Goal: Task Accomplishment & Management: Use online tool/utility

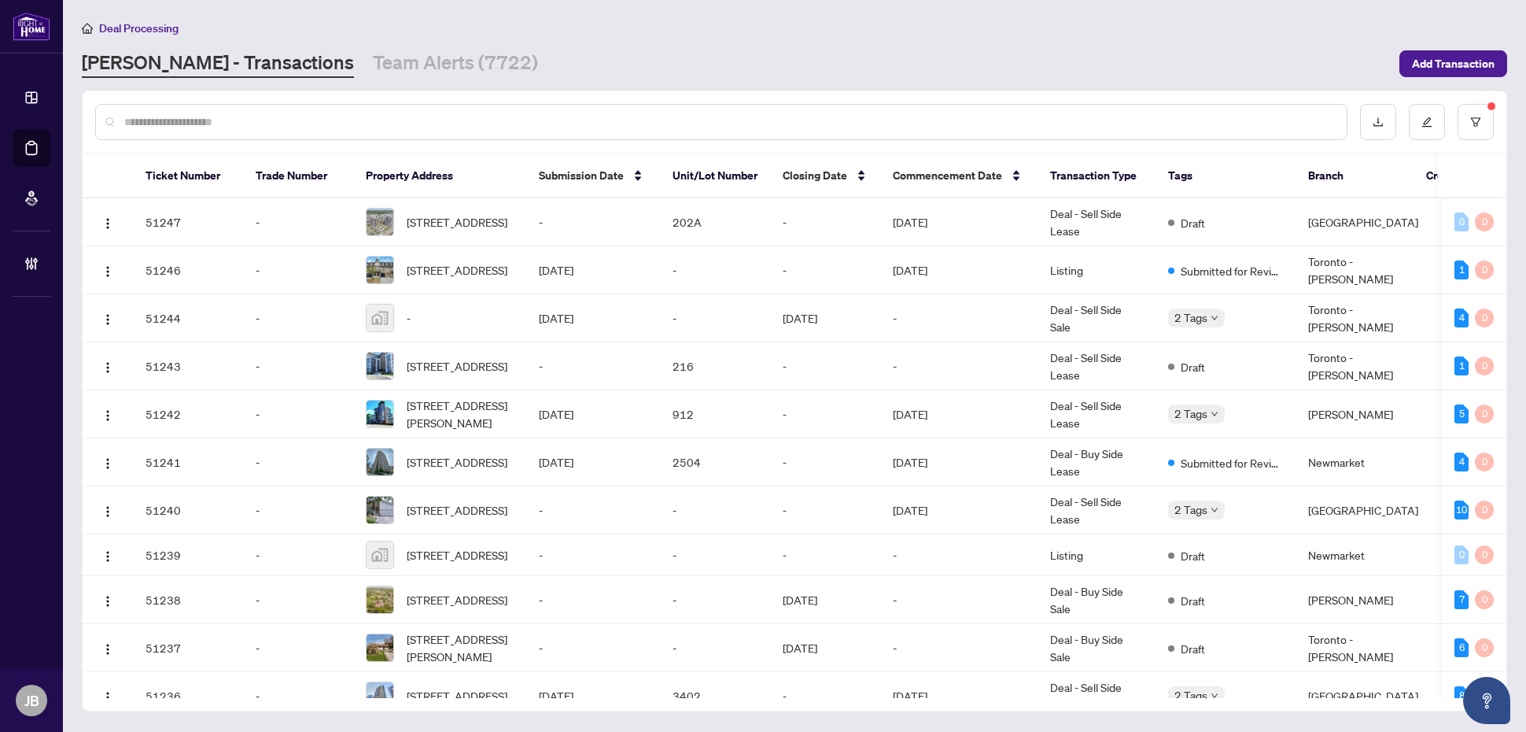
click at [354, 120] on input "text" at bounding box center [729, 121] width 1210 height 17
type input "**********"
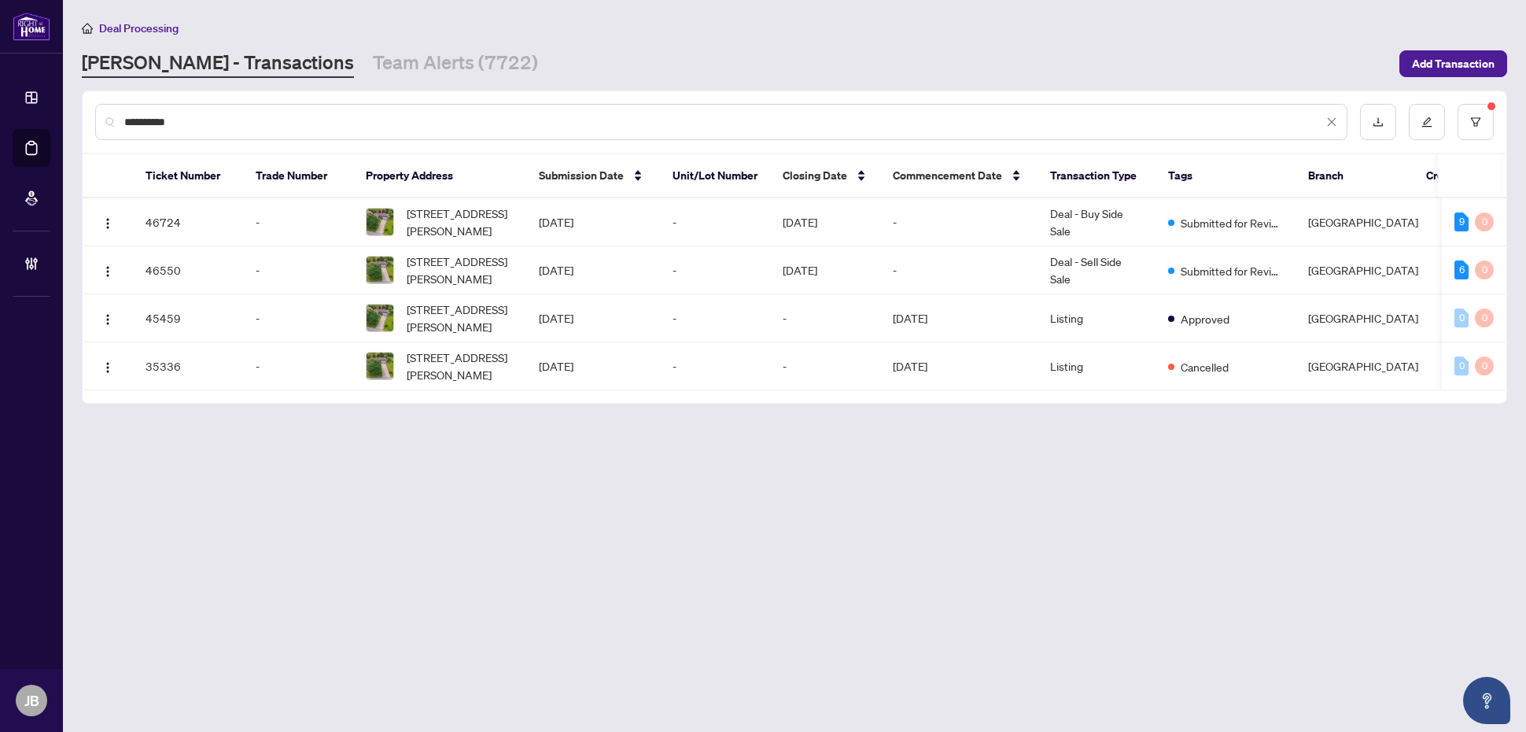
drag, startPoint x: 236, startPoint y: 116, endPoint x: 100, endPoint y: 118, distance: 136.1
click at [100, 118] on div "**********" at bounding box center [721, 122] width 1252 height 36
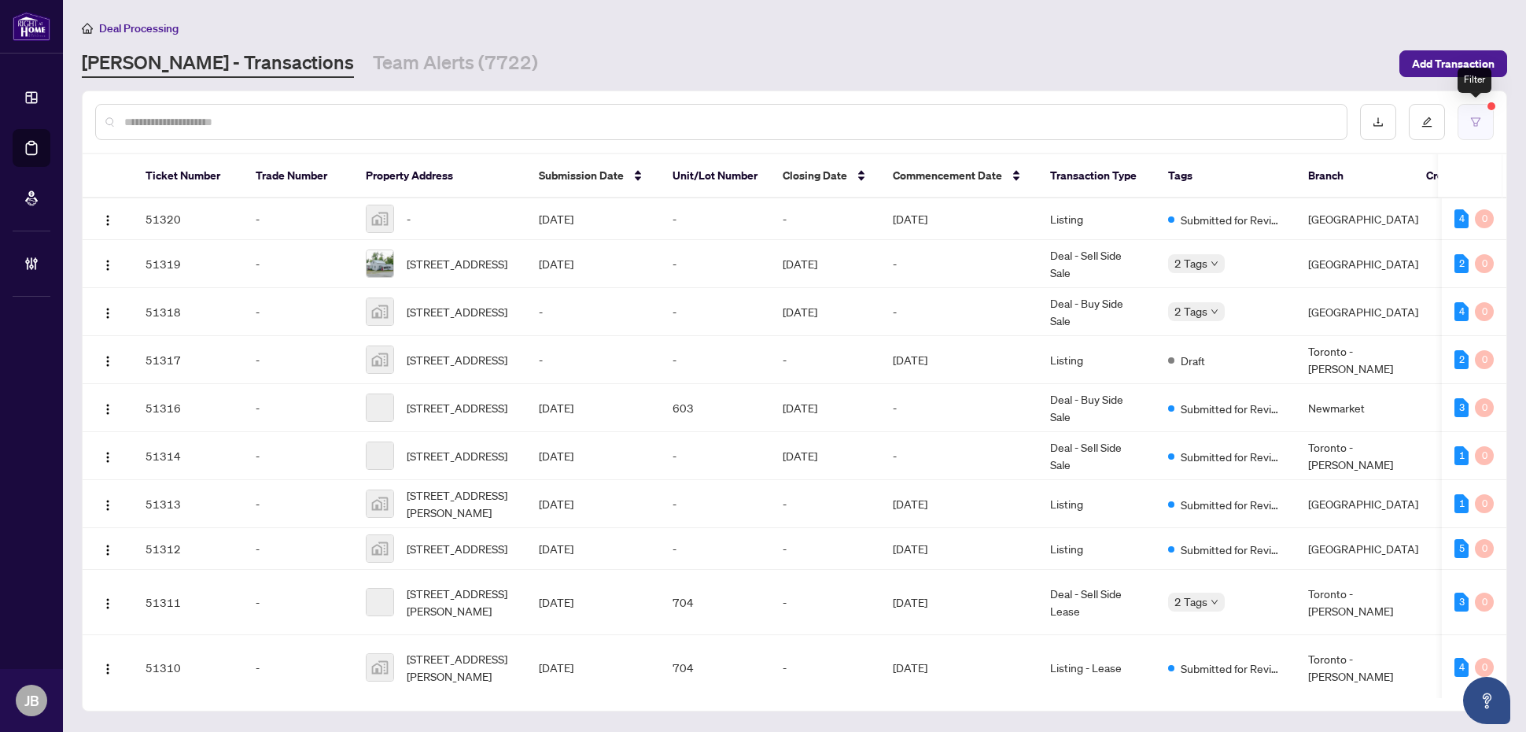
click at [1475, 116] on icon "filter" at bounding box center [1475, 121] width 11 height 11
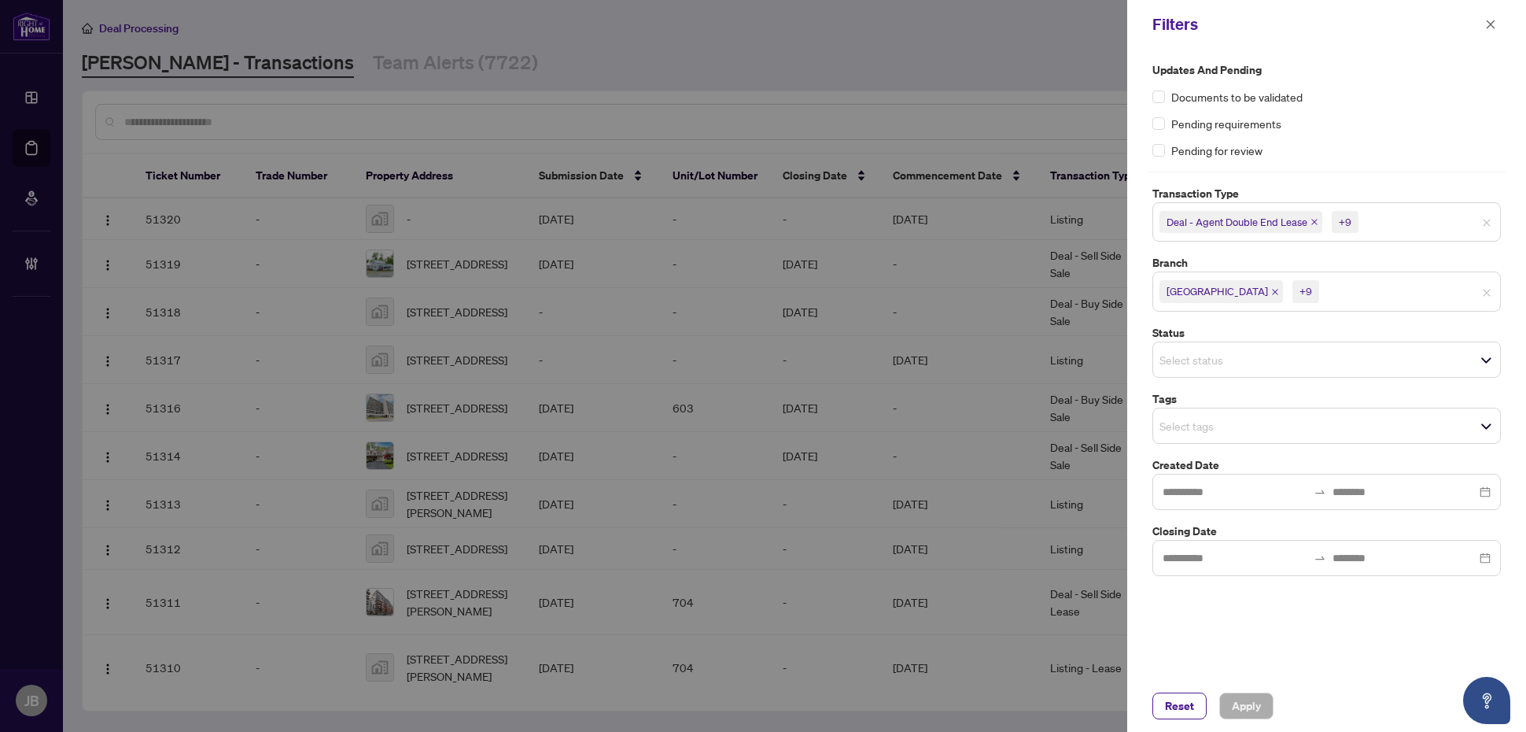
click at [1326, 292] on input "search" at bounding box center [1377, 291] width 110 height 19
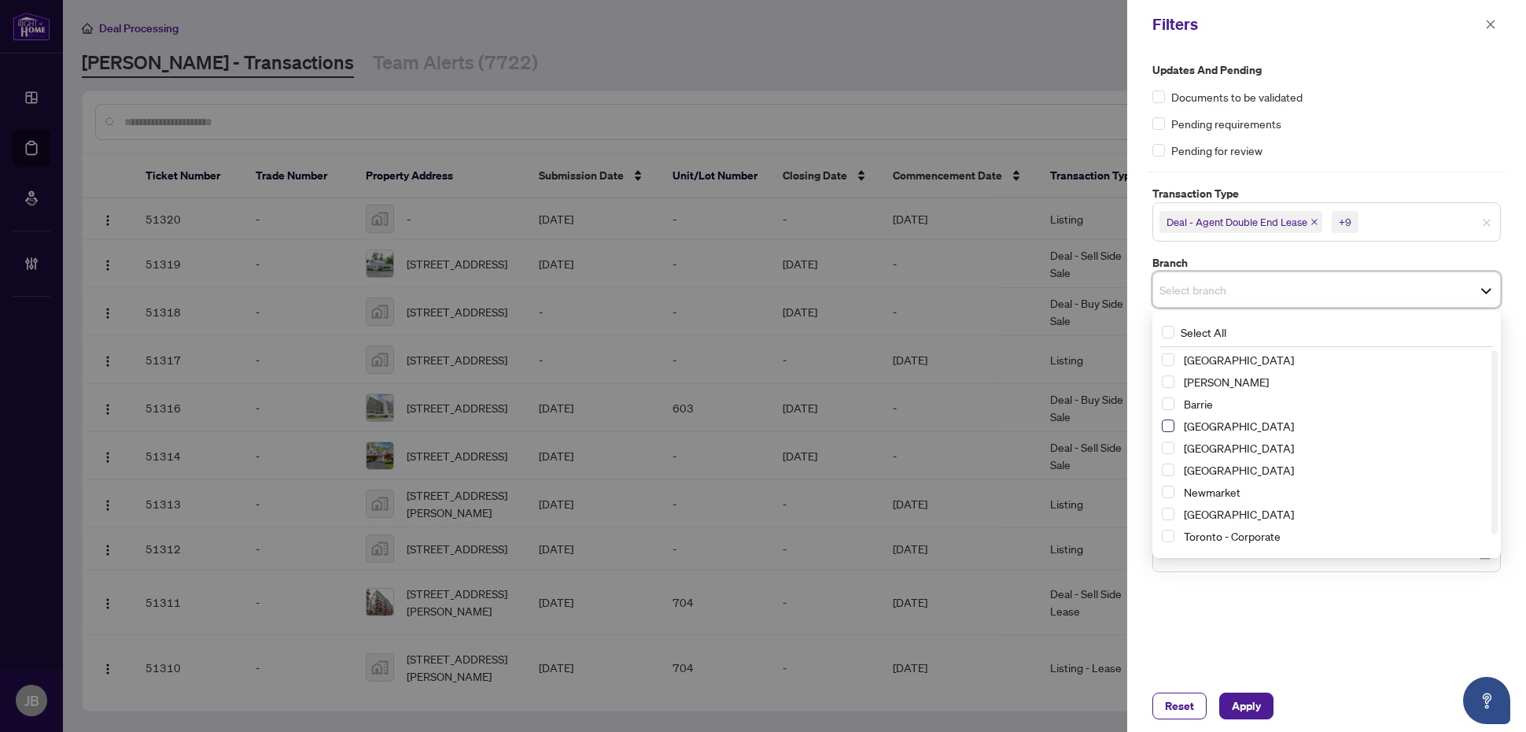
click at [1170, 423] on span "Select Burlington" at bounding box center [1168, 425] width 13 height 13
click at [1170, 473] on span "Select Mississauga" at bounding box center [1168, 473] width 13 height 13
click at [1267, 622] on div "Updates and Pending Documents to be validated Pending requirements Pending for …" at bounding box center [1326, 364] width 399 height 631
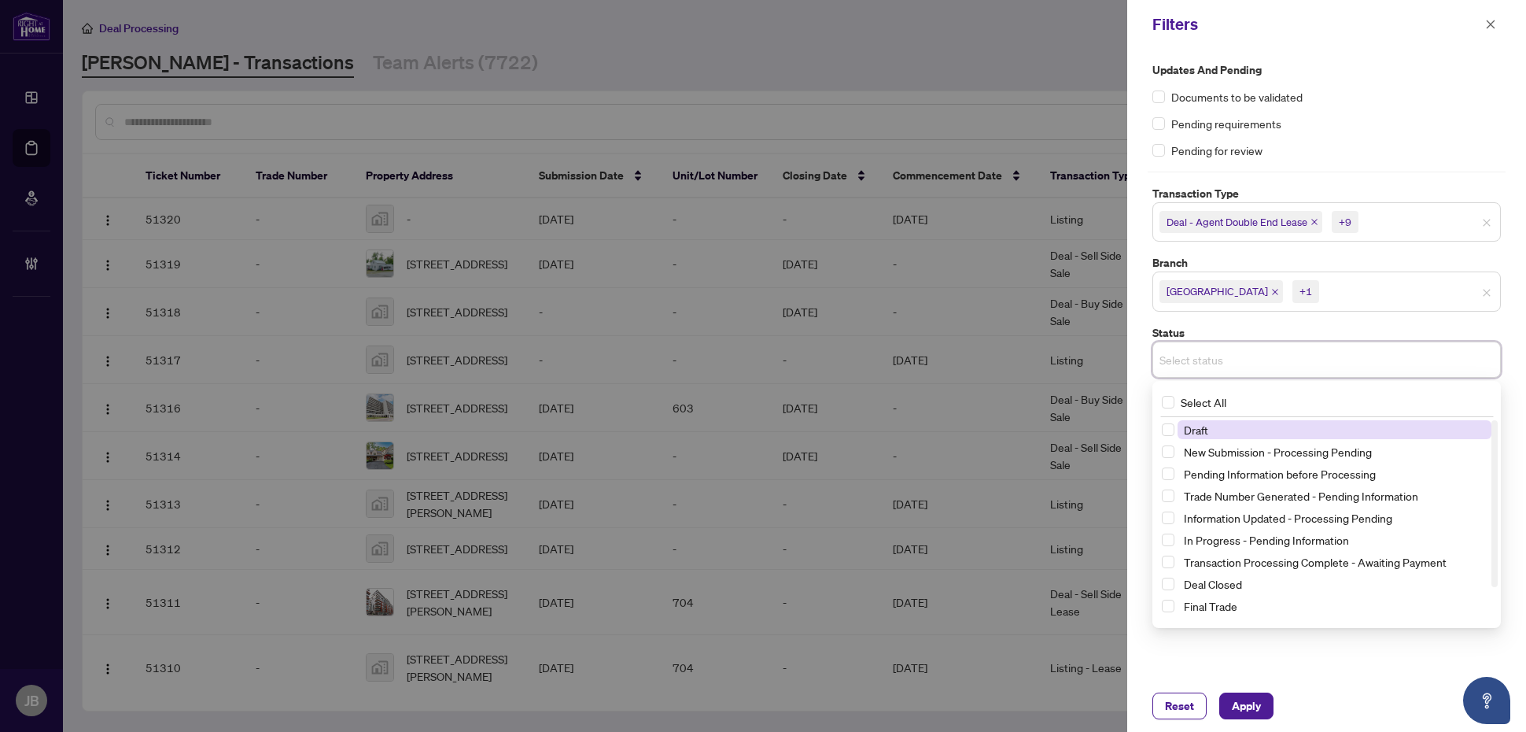
click at [1245, 362] on input "search" at bounding box center [1214, 359] width 110 height 19
click at [1167, 450] on span "Select New Submission - Processing Pending" at bounding box center [1168, 451] width 13 height 13
click at [1169, 456] on span "Select New Submission - Processing Pending" at bounding box center [1168, 451] width 13 height 13
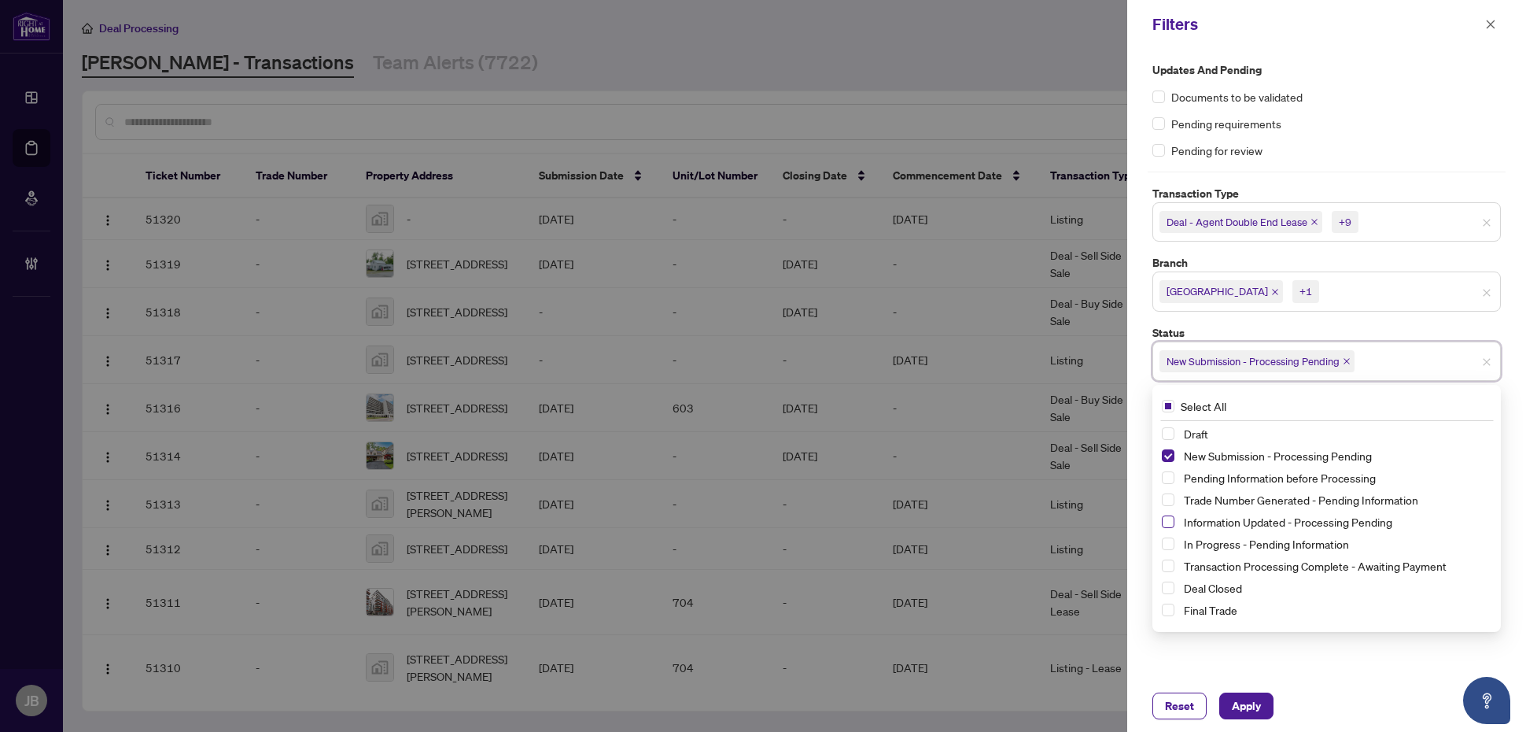
click at [1170, 520] on span "Select Information Updated - Processing Pending" at bounding box center [1168, 521] width 13 height 13
click at [1249, 706] on span "Apply" at bounding box center [1246, 705] width 29 height 25
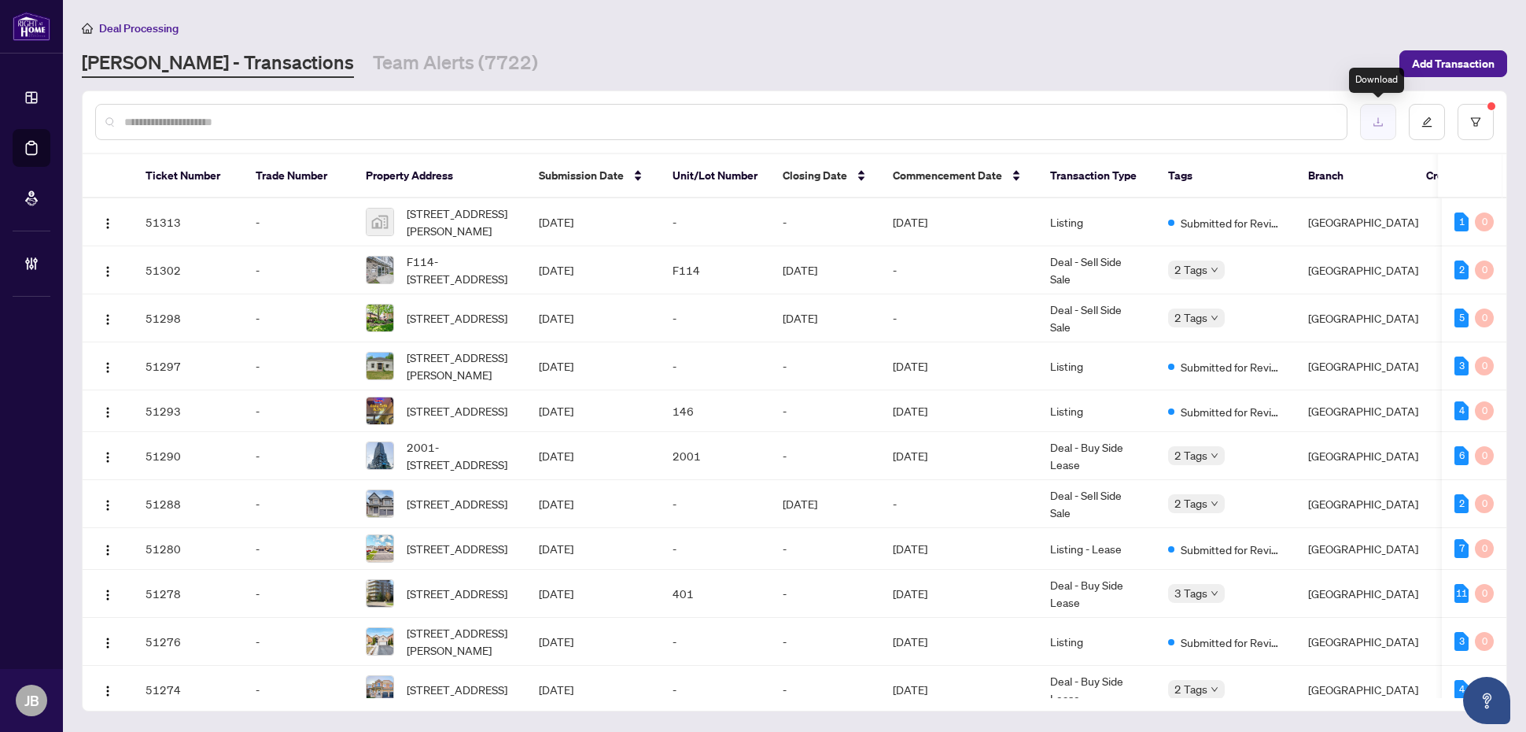
click at [1377, 118] on icon "download" at bounding box center [1378, 121] width 11 height 11
click at [1481, 20] on div "Deal Processing" at bounding box center [794, 28] width 1425 height 18
click at [1473, 135] on button "button" at bounding box center [1476, 122] width 36 height 36
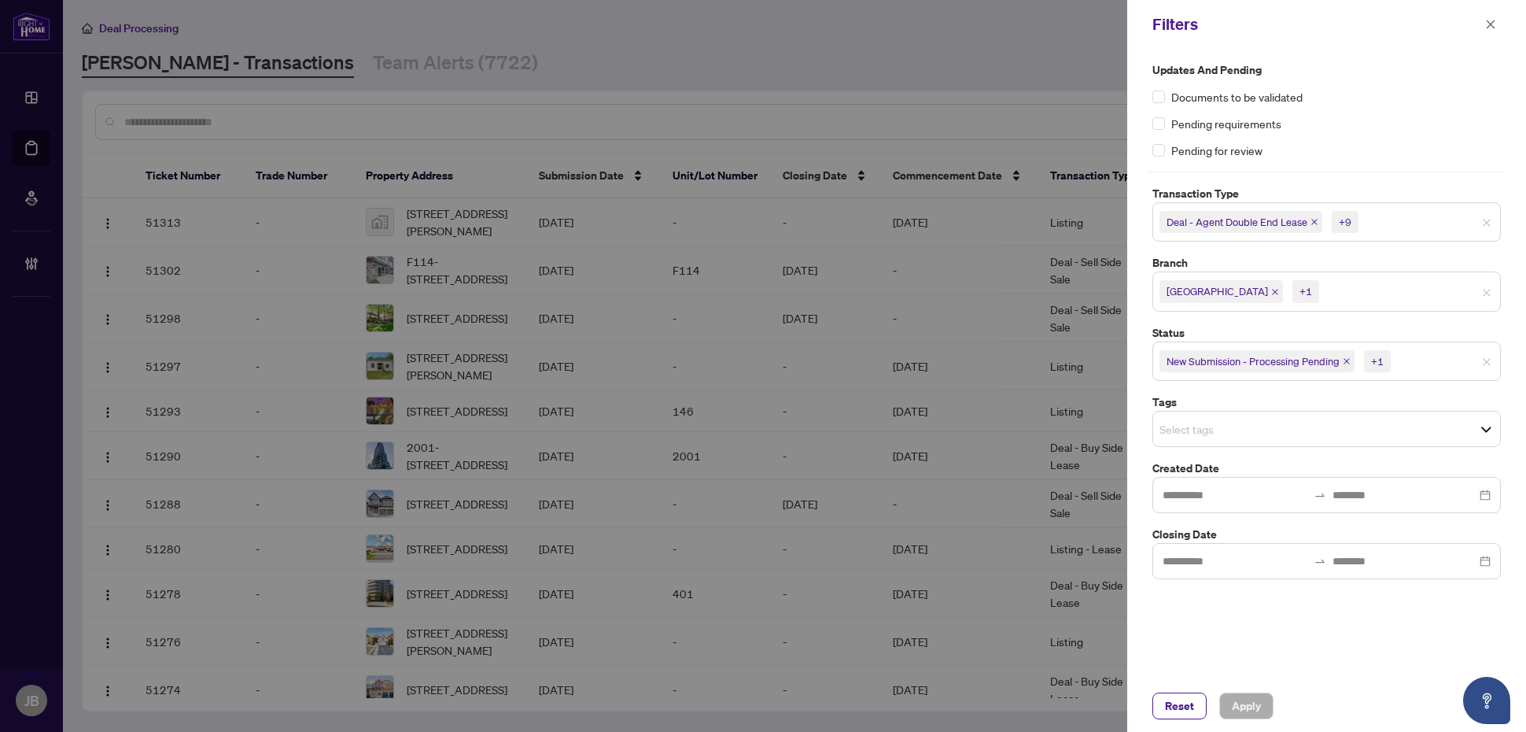
click at [1351, 288] on input "search" at bounding box center [1377, 291] width 110 height 19
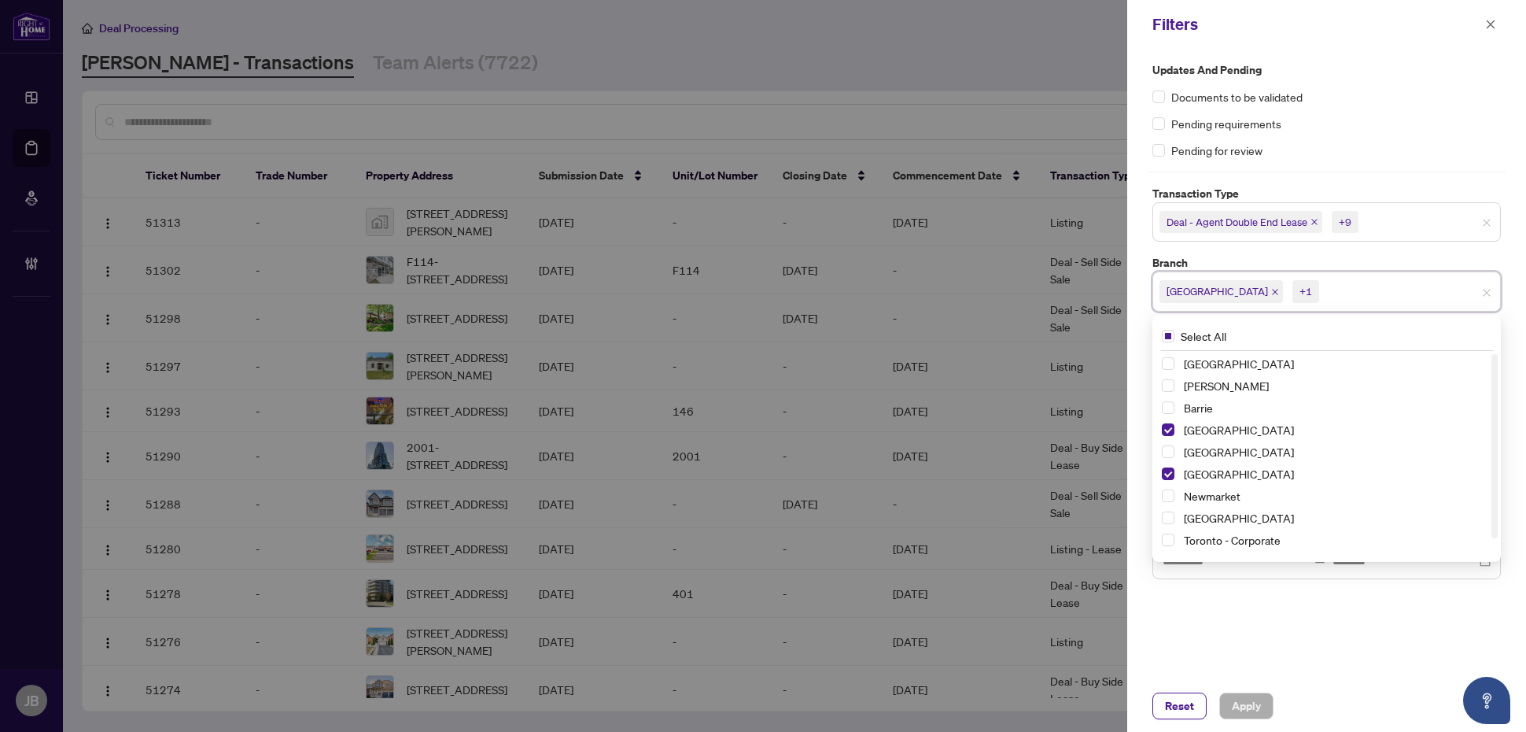
click at [1389, 230] on input "search" at bounding box center [1417, 221] width 110 height 19
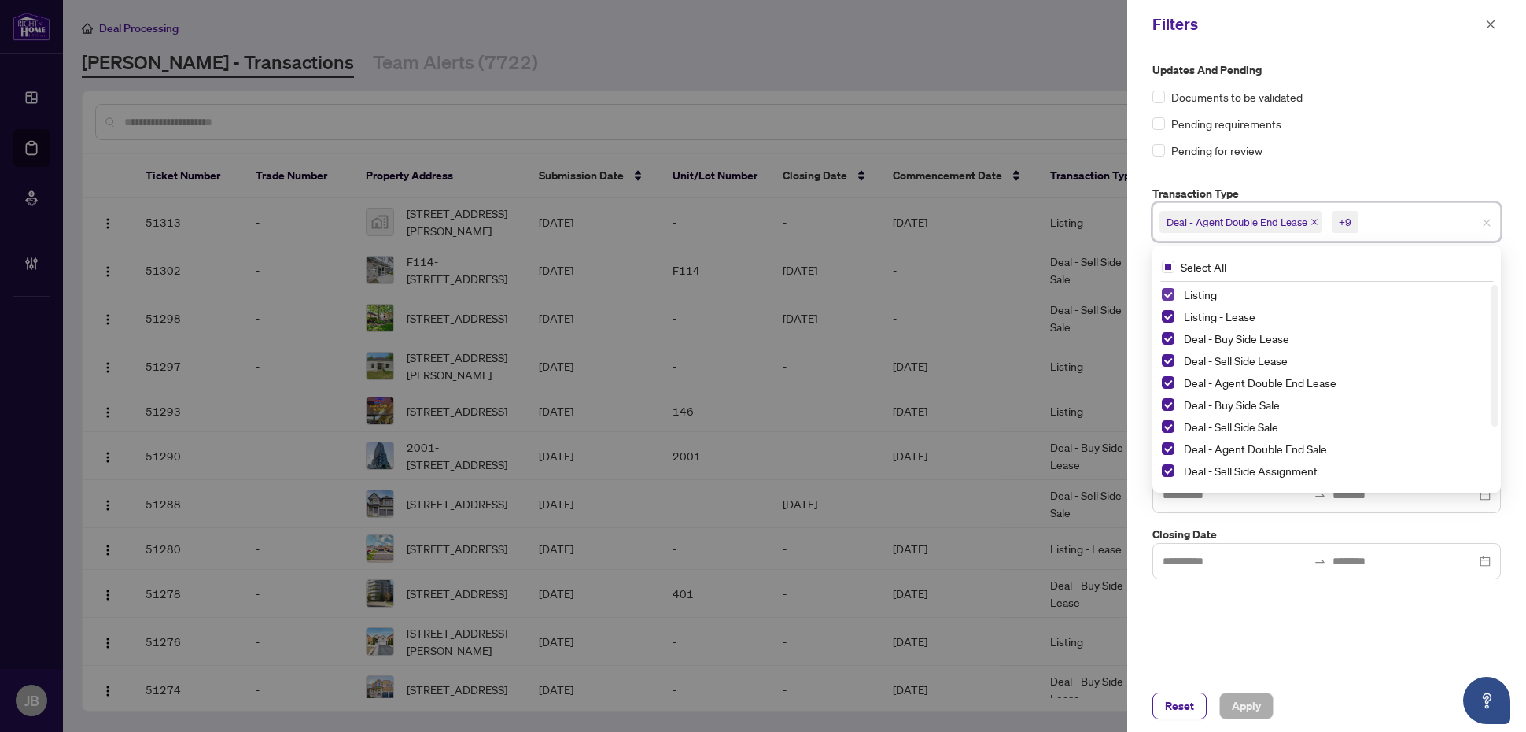
click at [1168, 289] on span "Select Listing" at bounding box center [1168, 294] width 13 height 13
click at [1169, 316] on span "Select Listing - Lease" at bounding box center [1168, 316] width 13 height 13
click at [1240, 704] on span "Apply" at bounding box center [1246, 705] width 29 height 25
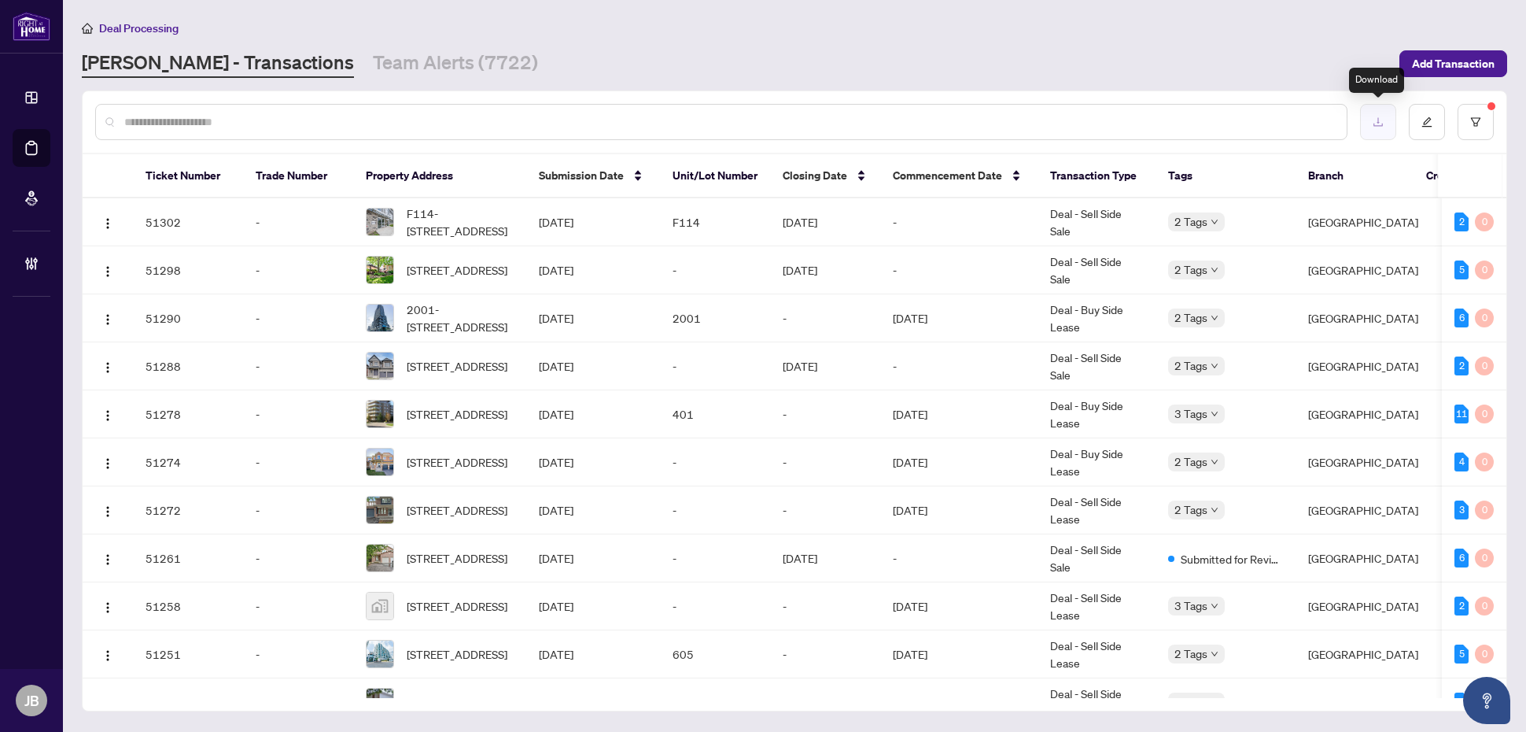
click at [1378, 118] on icon "download" at bounding box center [1378, 121] width 11 height 11
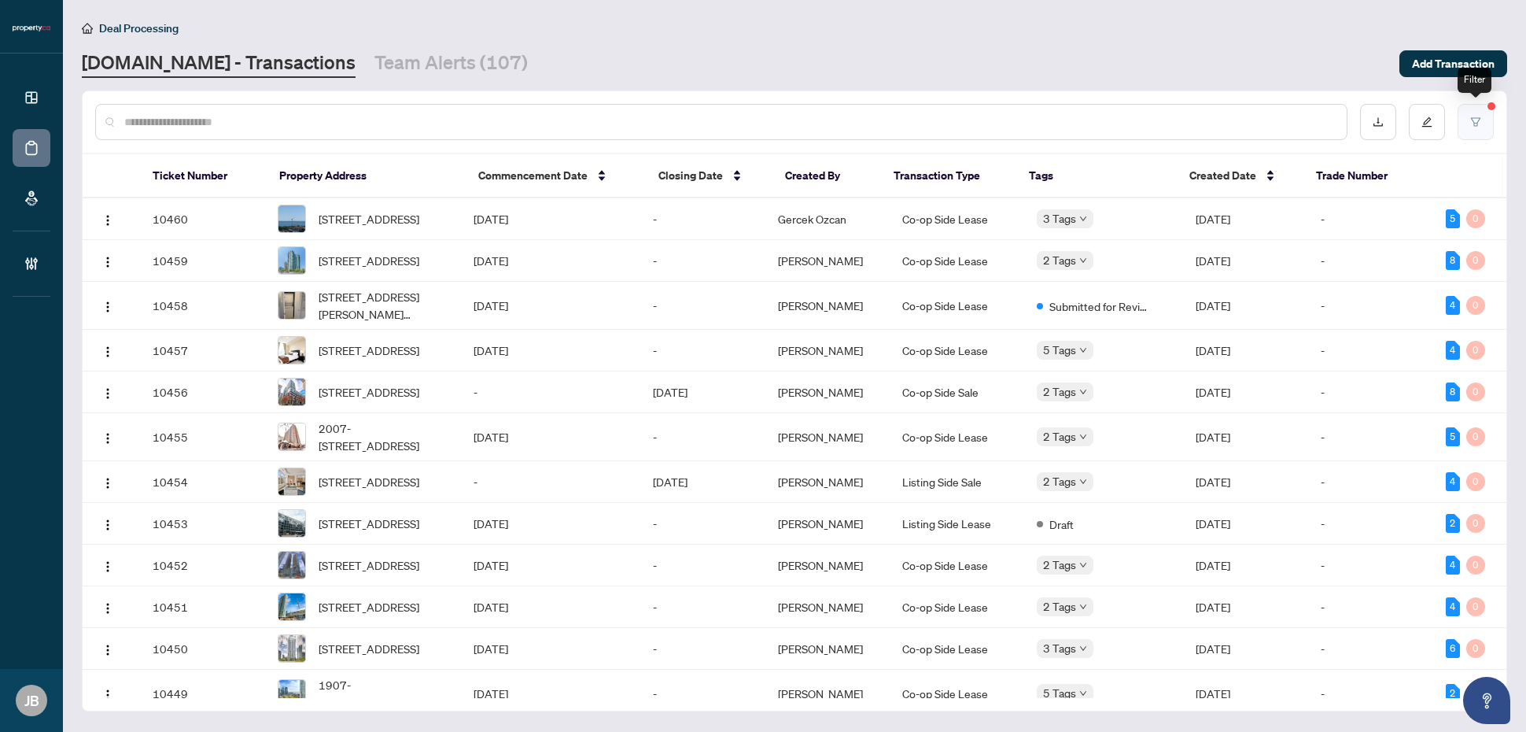
click at [1473, 122] on icon "filter" at bounding box center [1475, 121] width 9 height 9
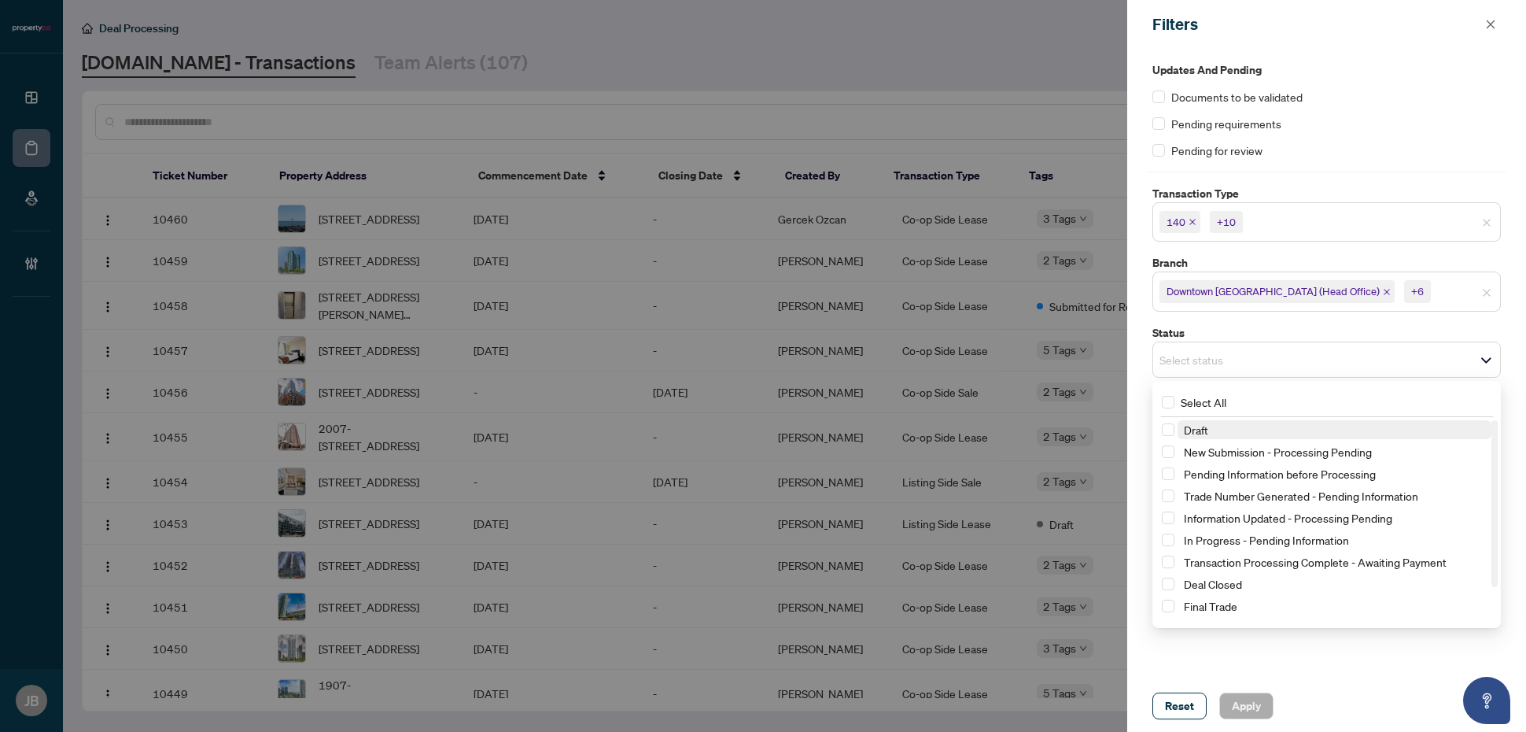
click at [1321, 359] on span "Select status" at bounding box center [1326, 359] width 347 height 22
click at [1165, 453] on span "Select New Submission - Processing Pending" at bounding box center [1168, 451] width 13 height 13
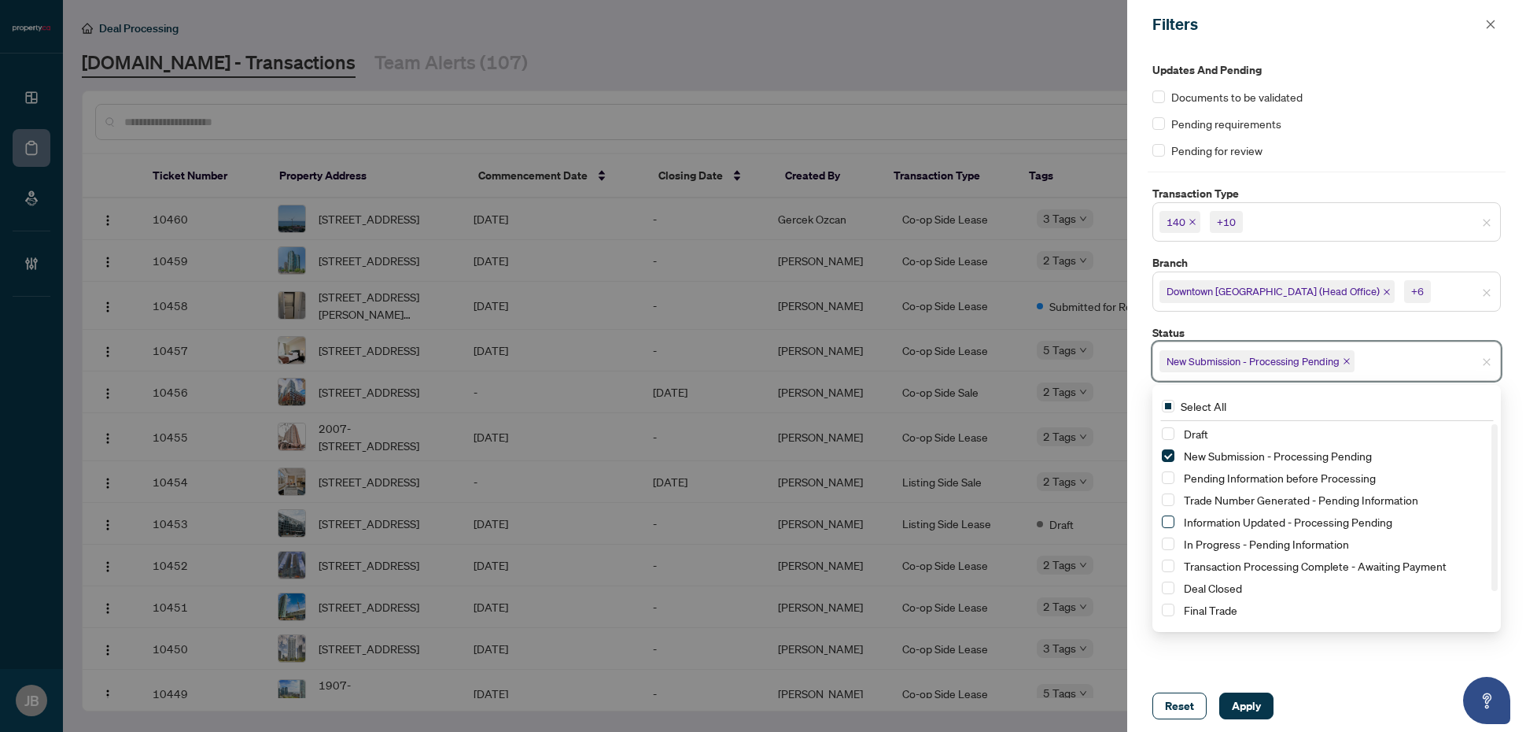
click at [1170, 522] on span "Select Information Updated - Processing Pending" at bounding box center [1168, 521] width 13 height 13
click at [1434, 293] on input "search" at bounding box center [1489, 291] width 110 height 19
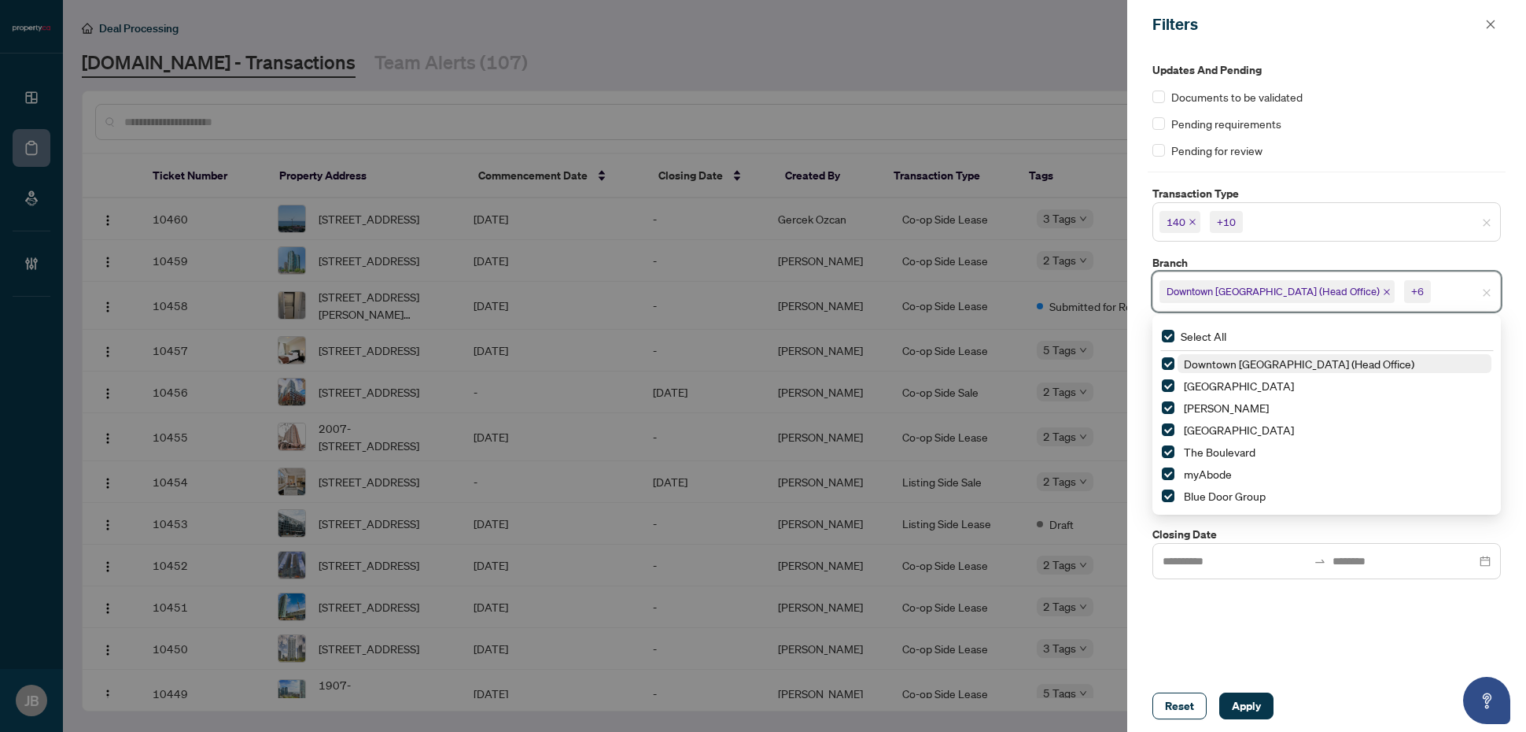
click at [1434, 293] on input "search" at bounding box center [1489, 291] width 110 height 19
click at [1255, 708] on span "Apply" at bounding box center [1246, 705] width 29 height 25
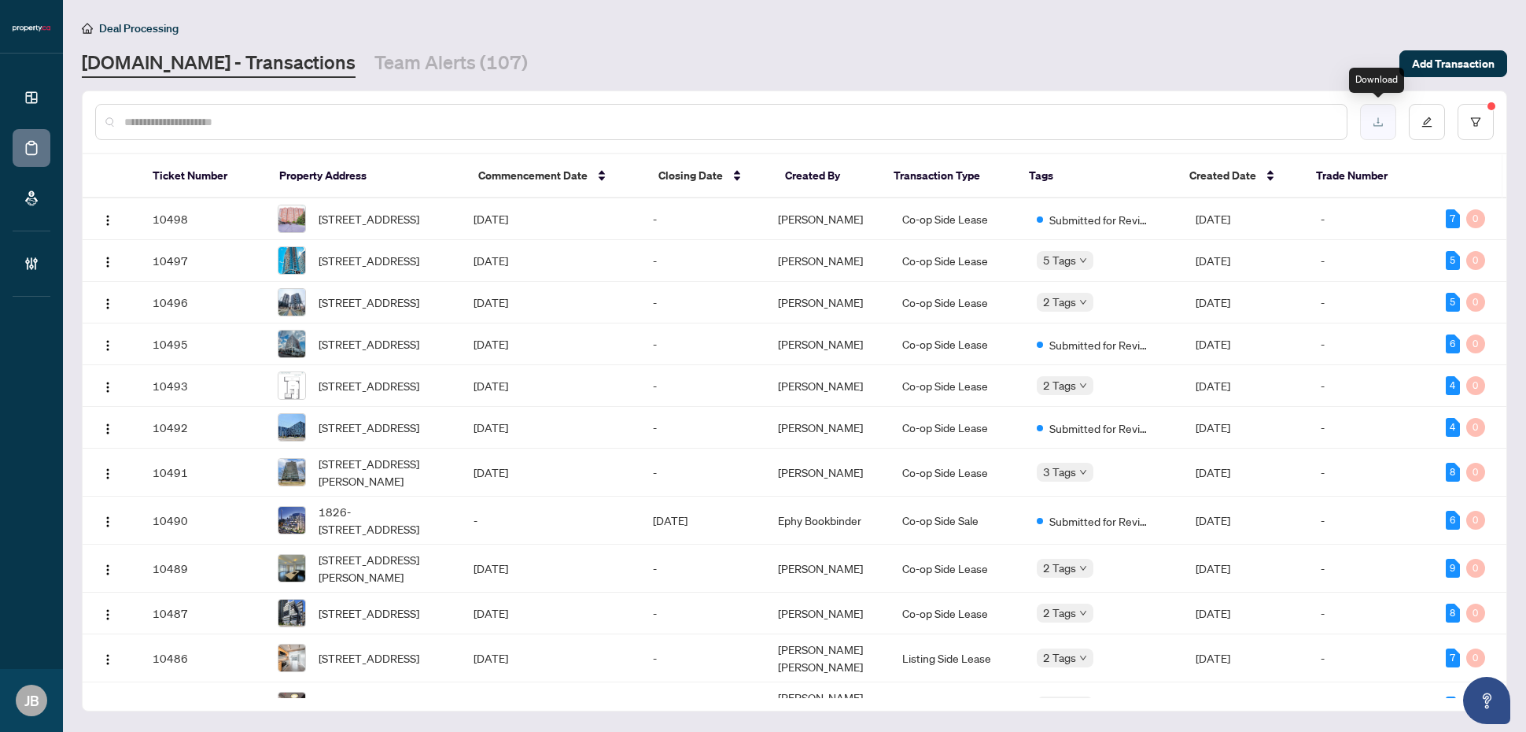
click at [1381, 118] on icon "download" at bounding box center [1378, 121] width 11 height 11
click at [1420, 128] on button "button" at bounding box center [1427, 122] width 36 height 36
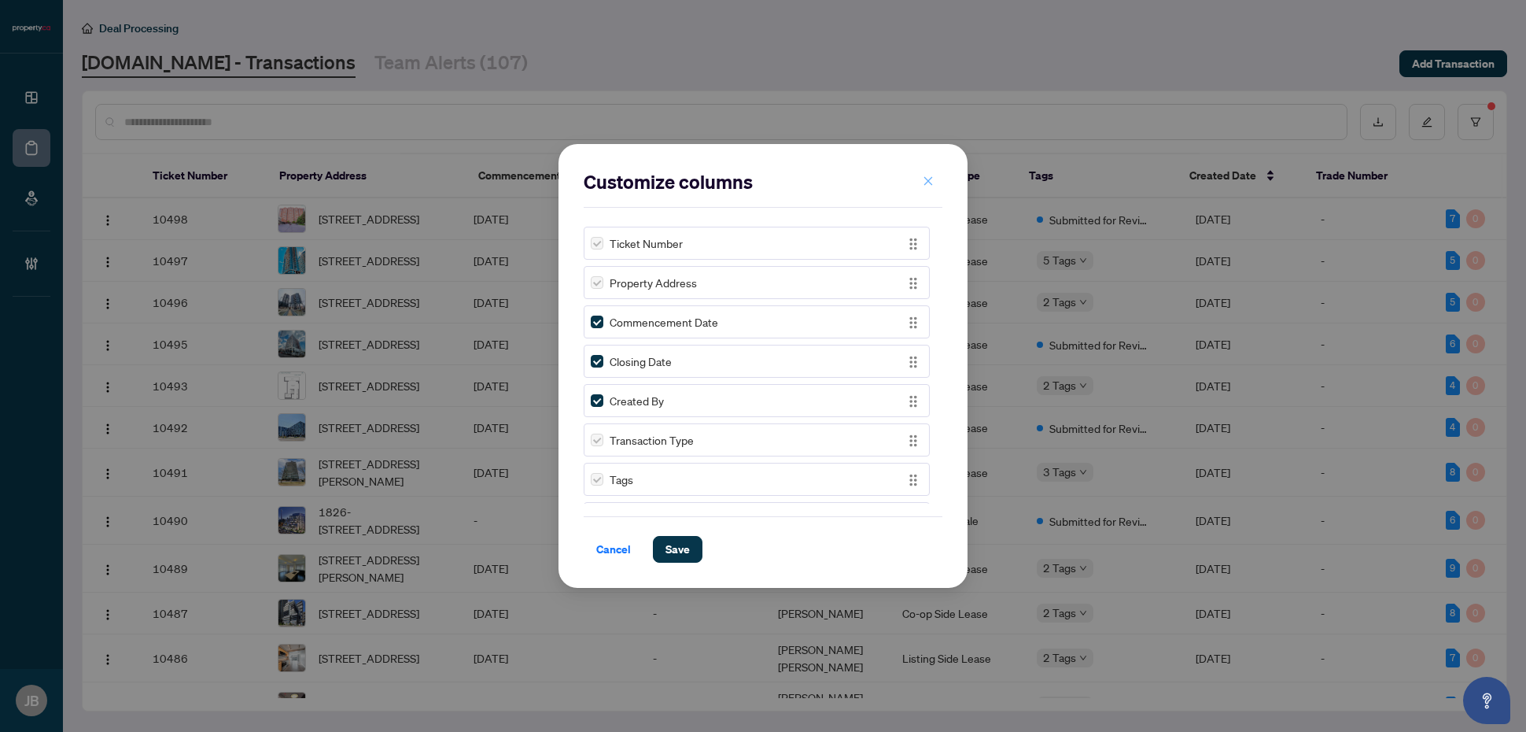
click at [924, 182] on icon "close" at bounding box center [928, 180] width 11 height 11
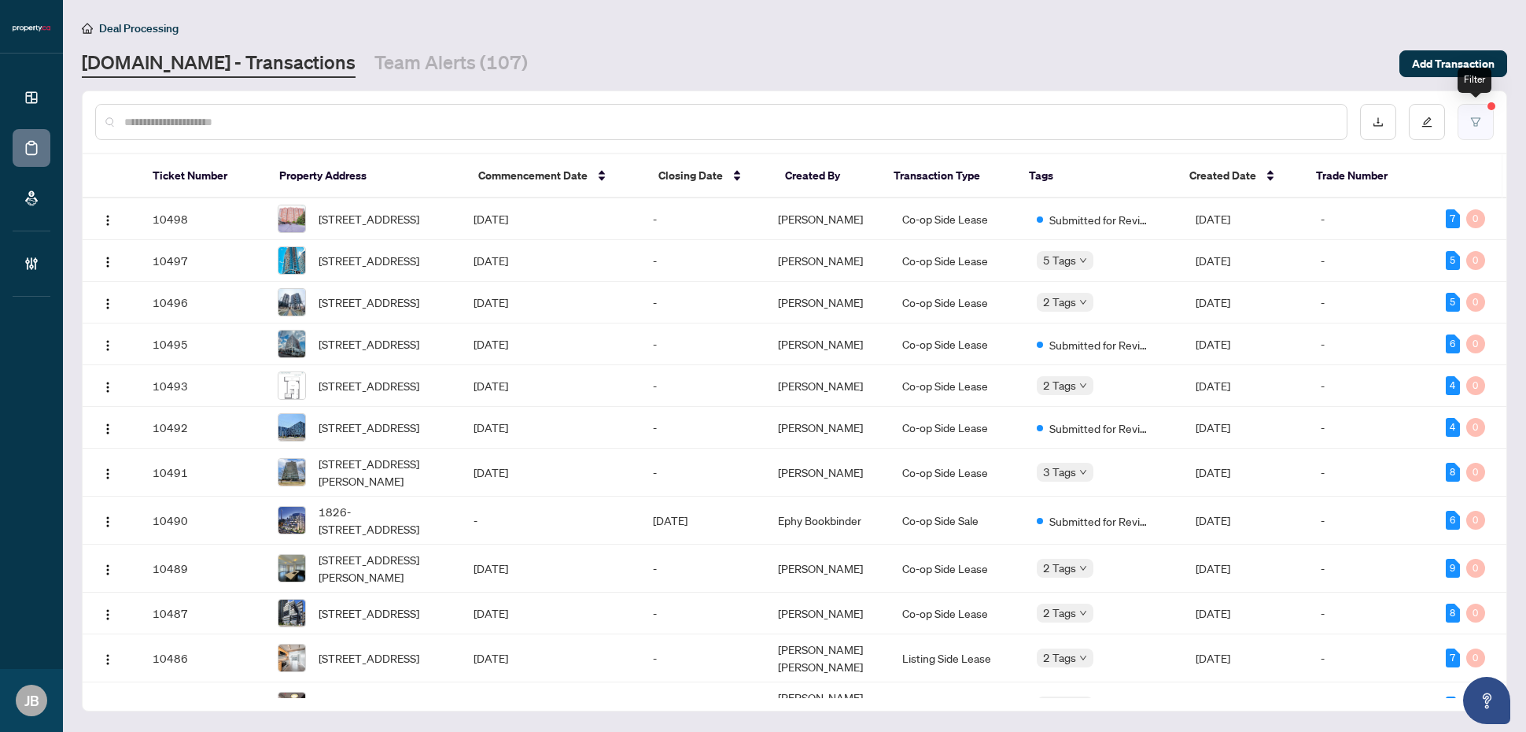
click at [1473, 124] on icon "filter" at bounding box center [1475, 121] width 11 height 11
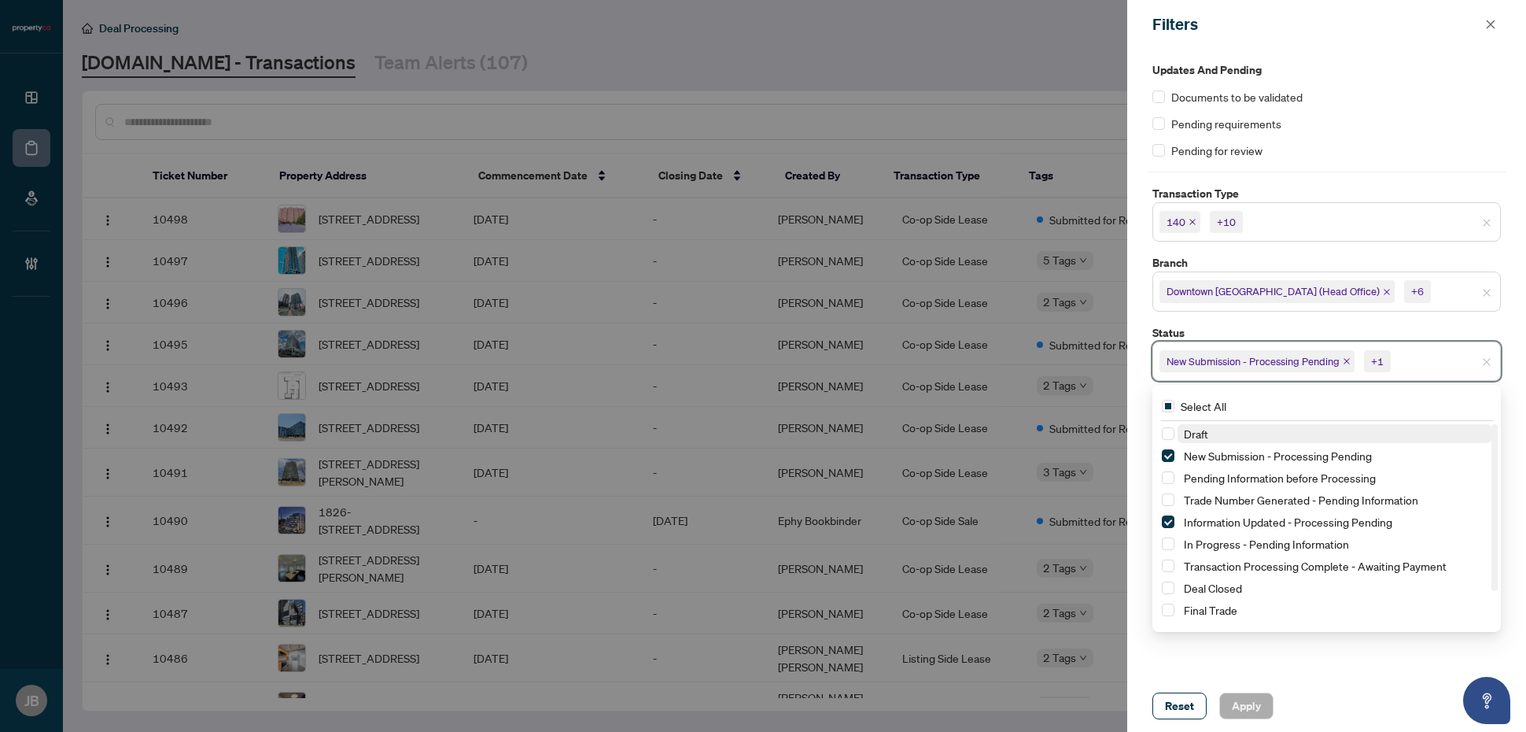
click at [1436, 367] on input "search" at bounding box center [1449, 361] width 110 height 19
click at [1168, 434] on span "Select Draft" at bounding box center [1168, 433] width 13 height 13
click at [1169, 476] on span "Select Pending Information before Processing" at bounding box center [1168, 477] width 13 height 13
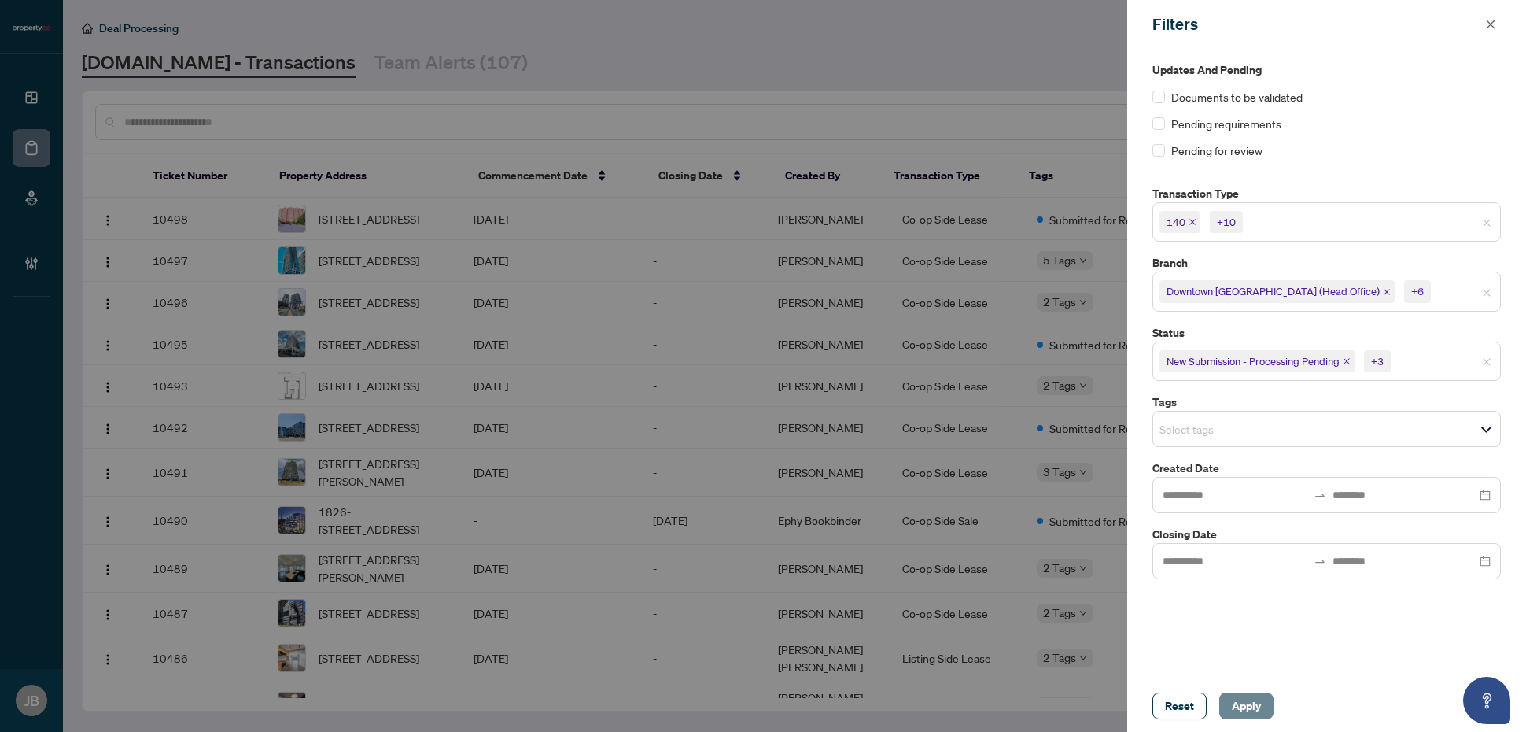
click at [1244, 706] on span "Apply" at bounding box center [1246, 705] width 29 height 25
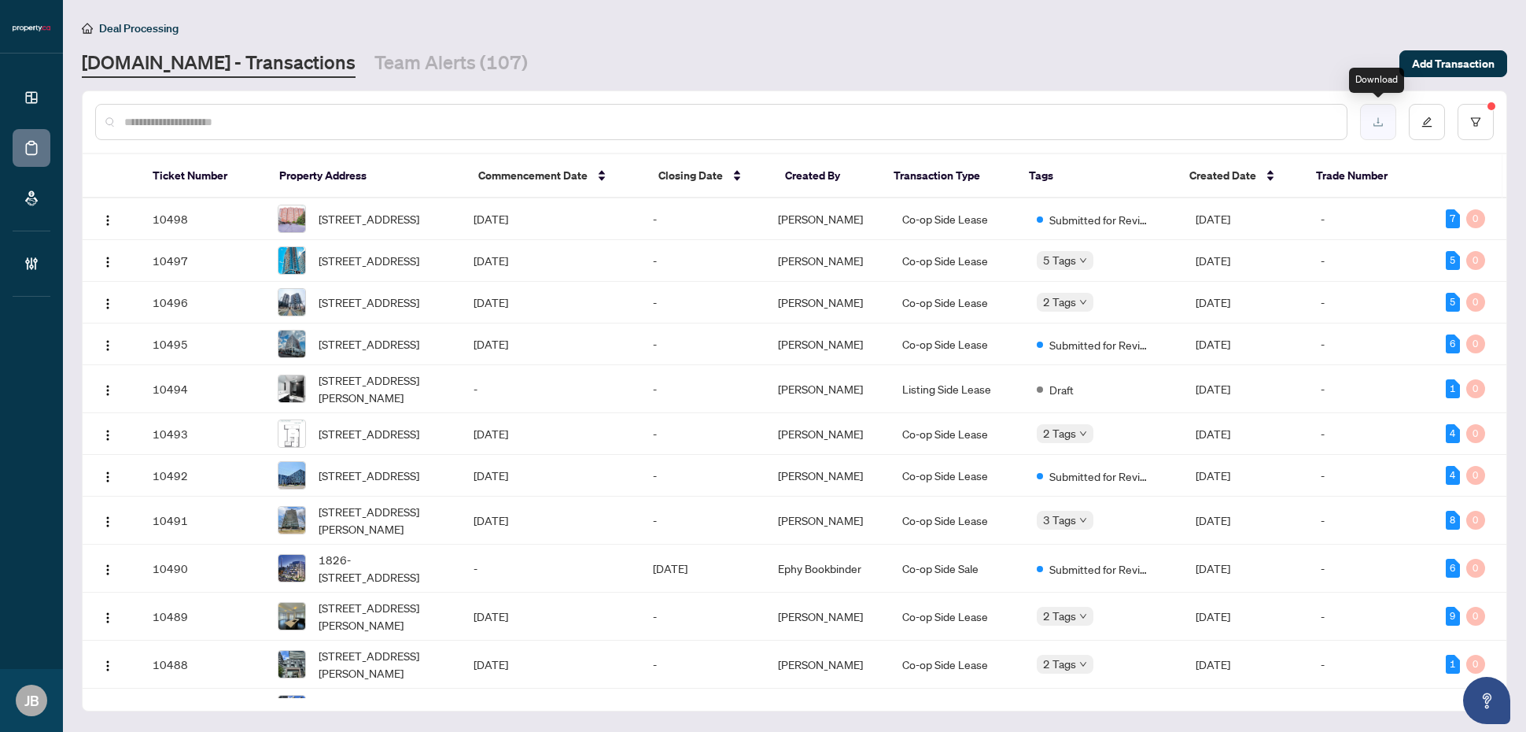
click at [1375, 122] on icon "download" at bounding box center [1378, 121] width 11 height 11
